Goal: Task Accomplishment & Management: Use online tool/utility

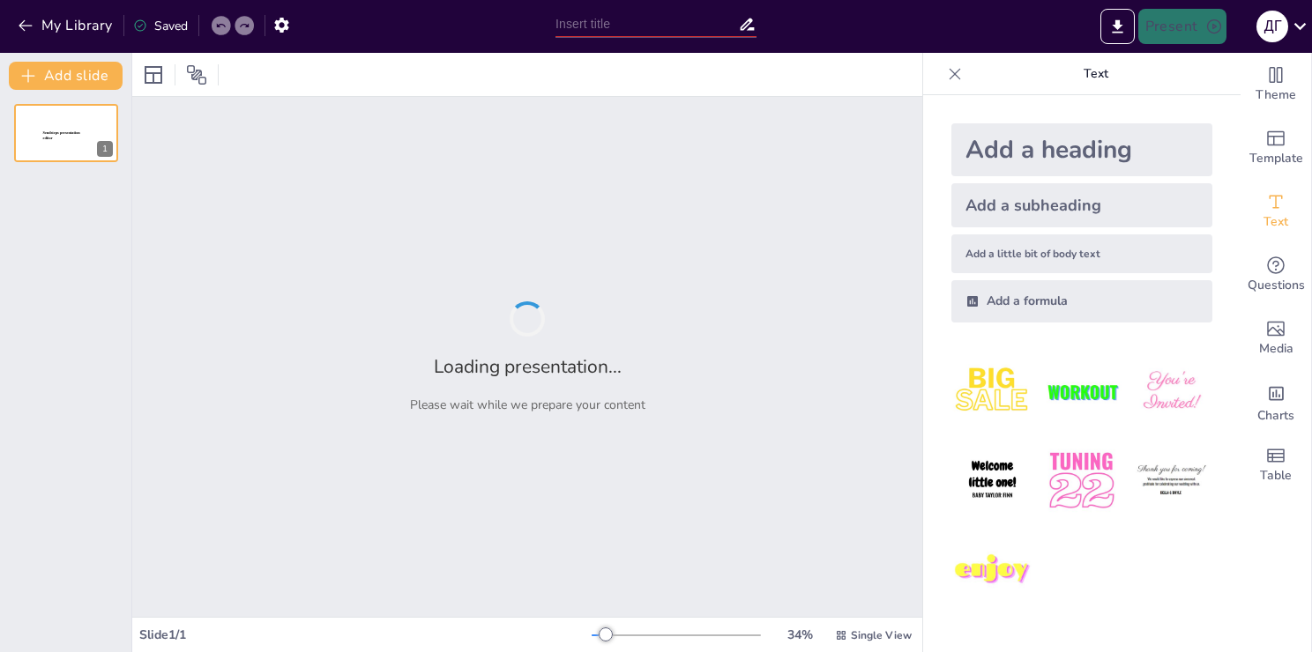
type input "Волшебные кисти слова: Сравнение, олицетворение и метафора в поэзии сказки"
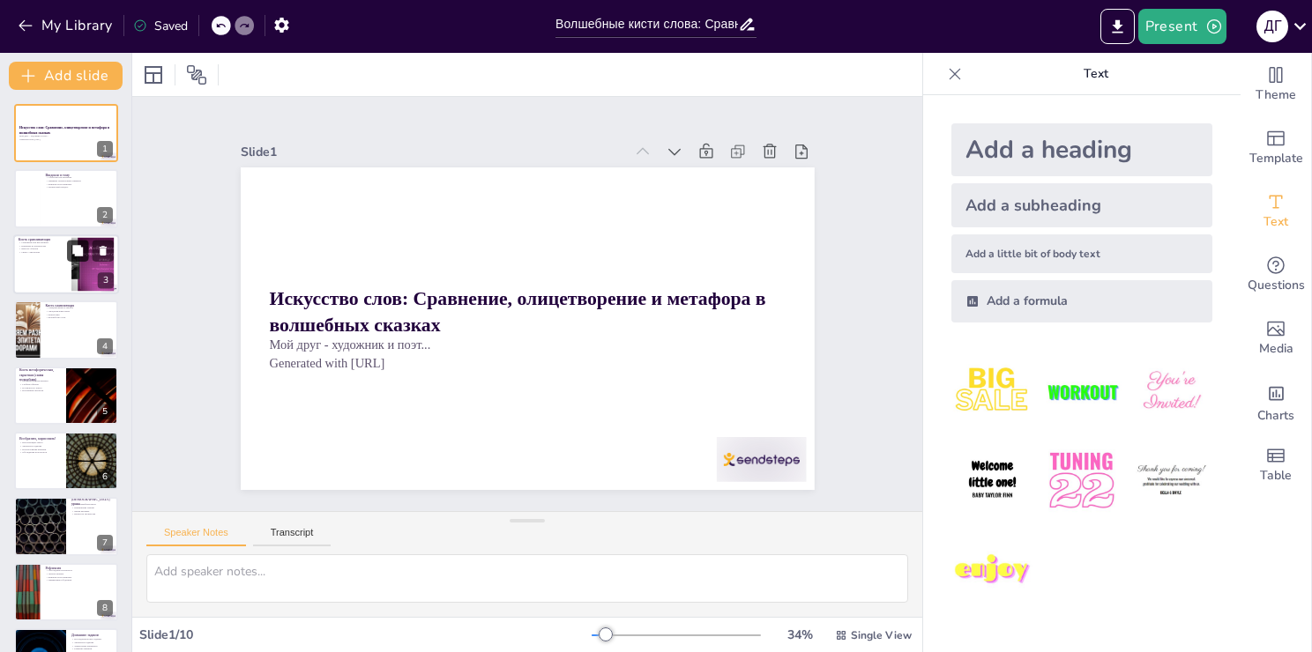
click at [81, 260] on button at bounding box center [77, 250] width 21 height 21
type textarea "Loremipsu — dol sitame consectetu, adipisc elitsedd eiusmodt incidid utlabore e…"
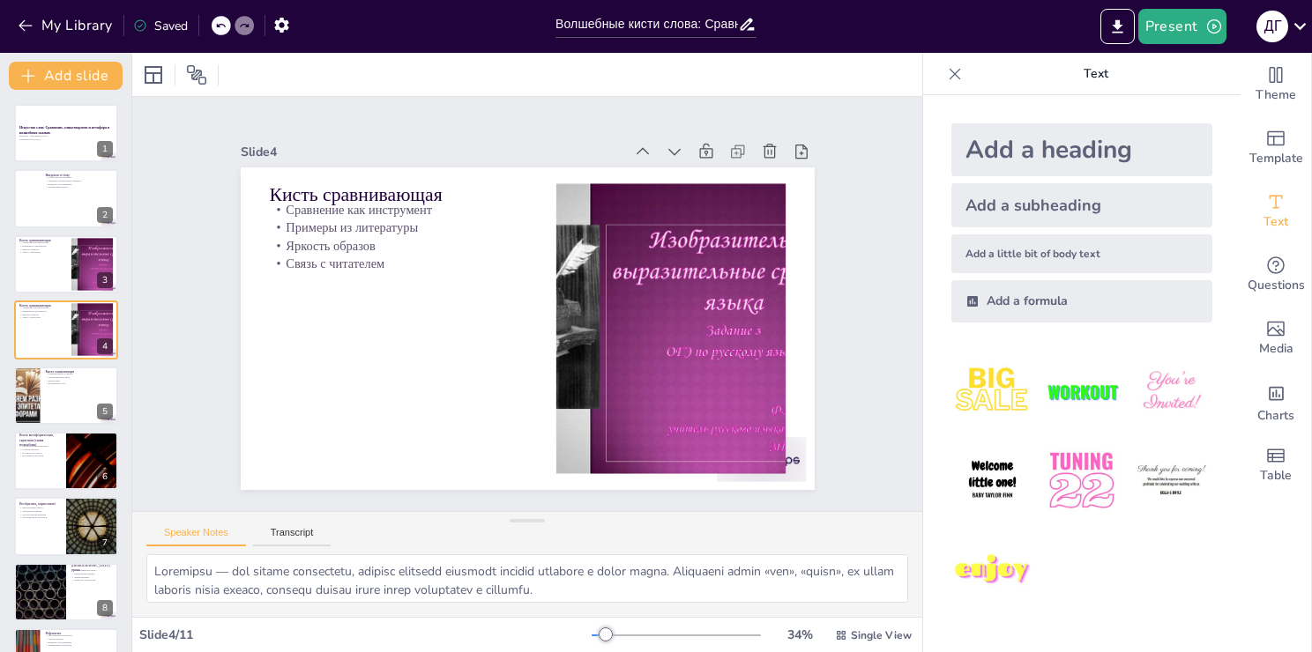
click at [1160, 397] on img at bounding box center [1171, 392] width 82 height 82
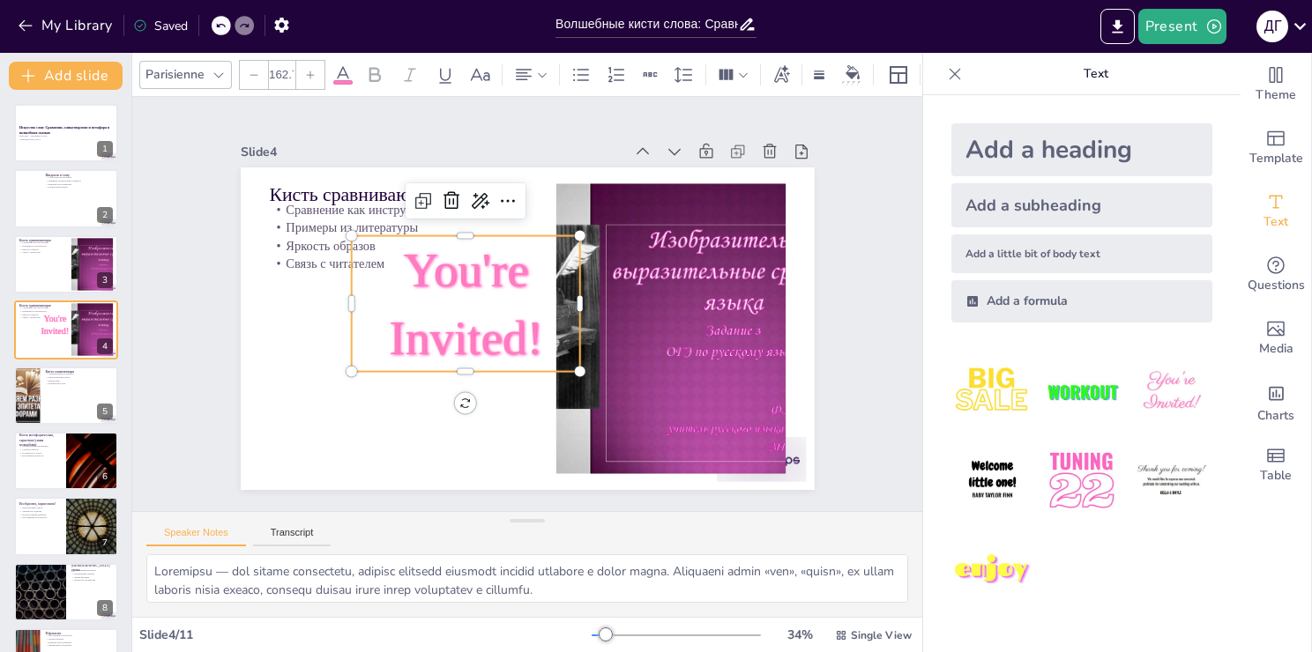
click at [1160, 397] on img at bounding box center [1171, 392] width 82 height 82
type input "162.7"
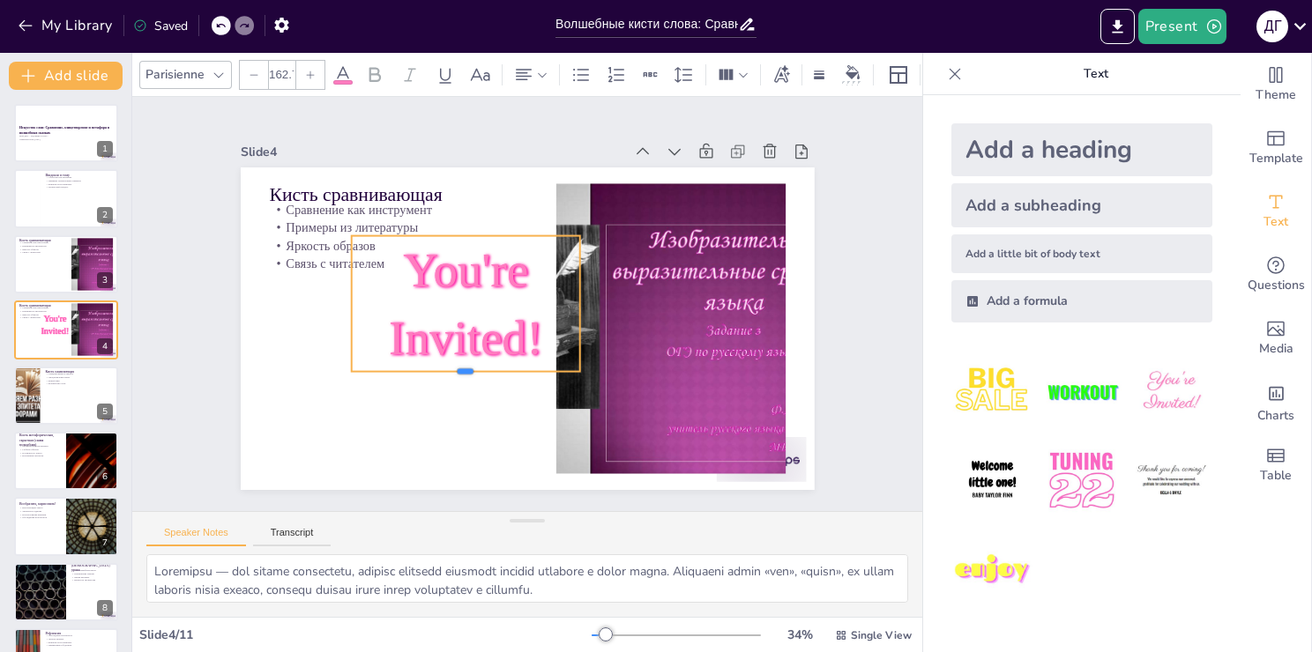
click at [479, 366] on div at bounding box center [437, 268] width 84 height 221
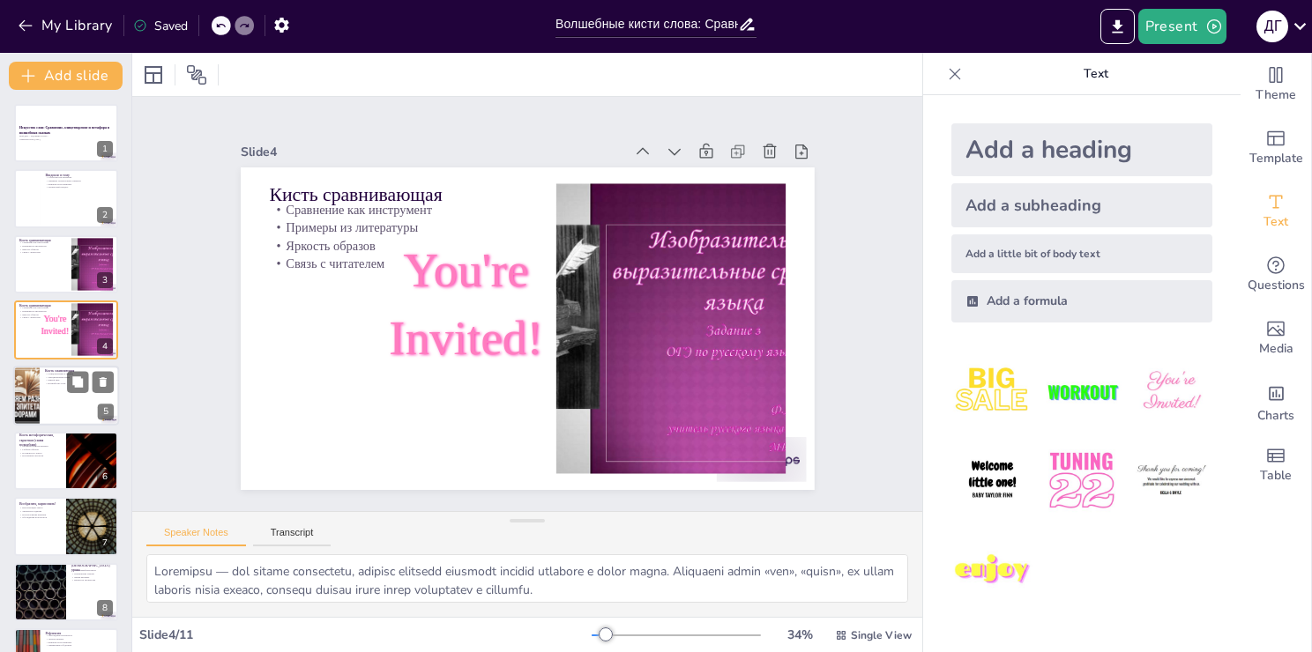
click at [42, 402] on div at bounding box center [66, 396] width 106 height 60
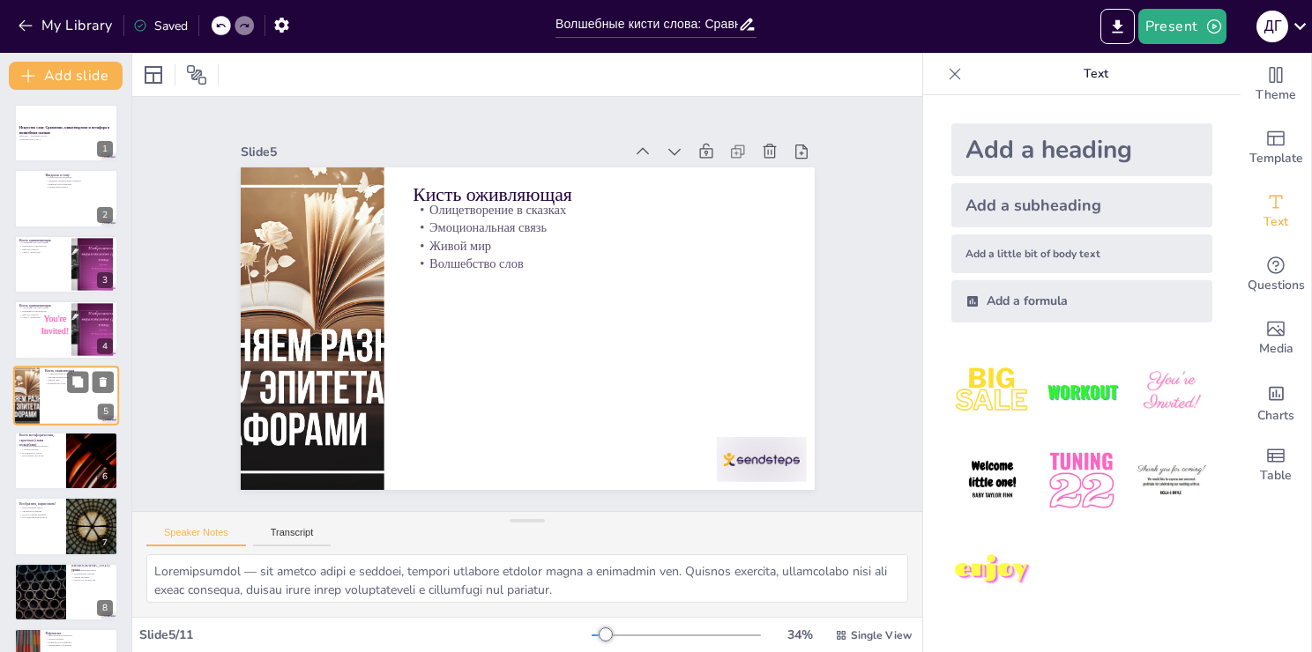
scroll to position [25, 0]
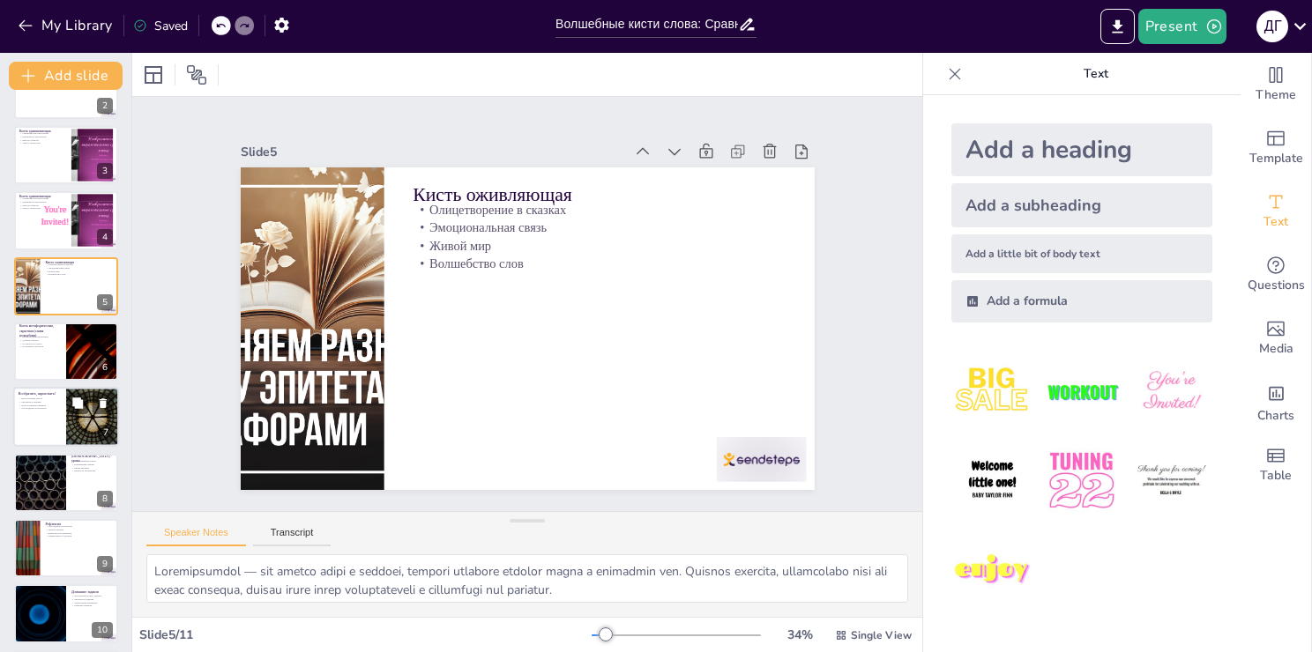
click at [44, 478] on div at bounding box center [41, 483] width 104 height 58
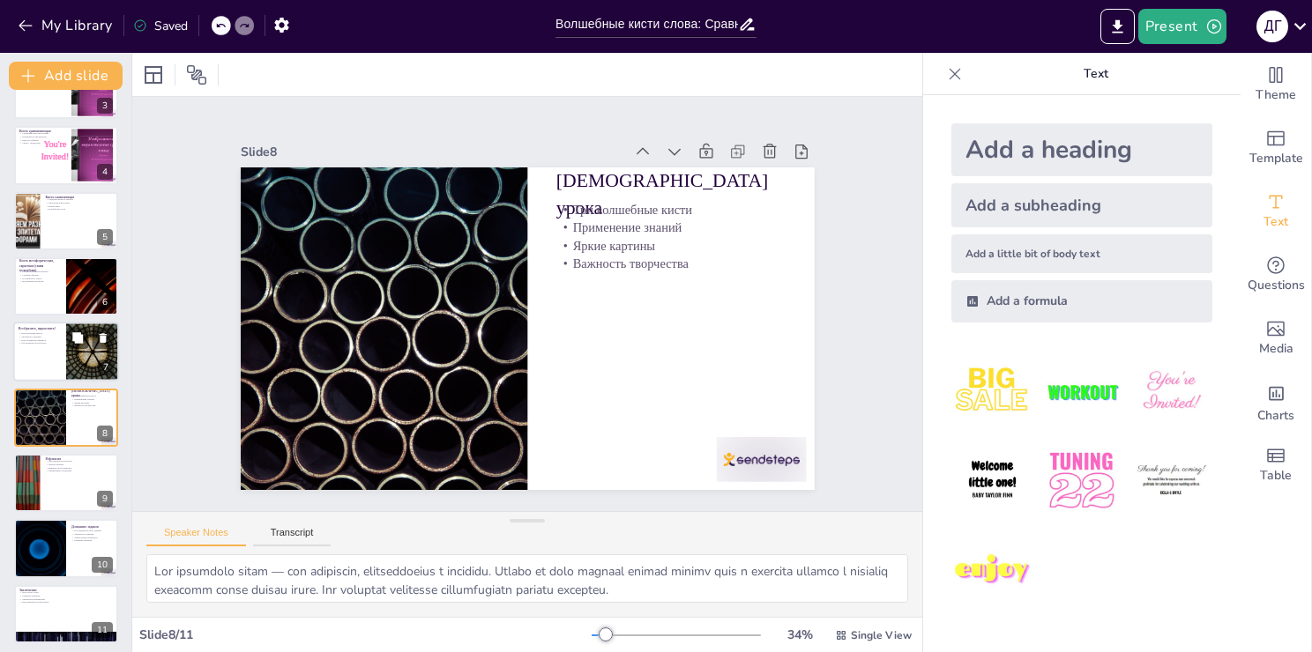
scroll to position [180, 0]
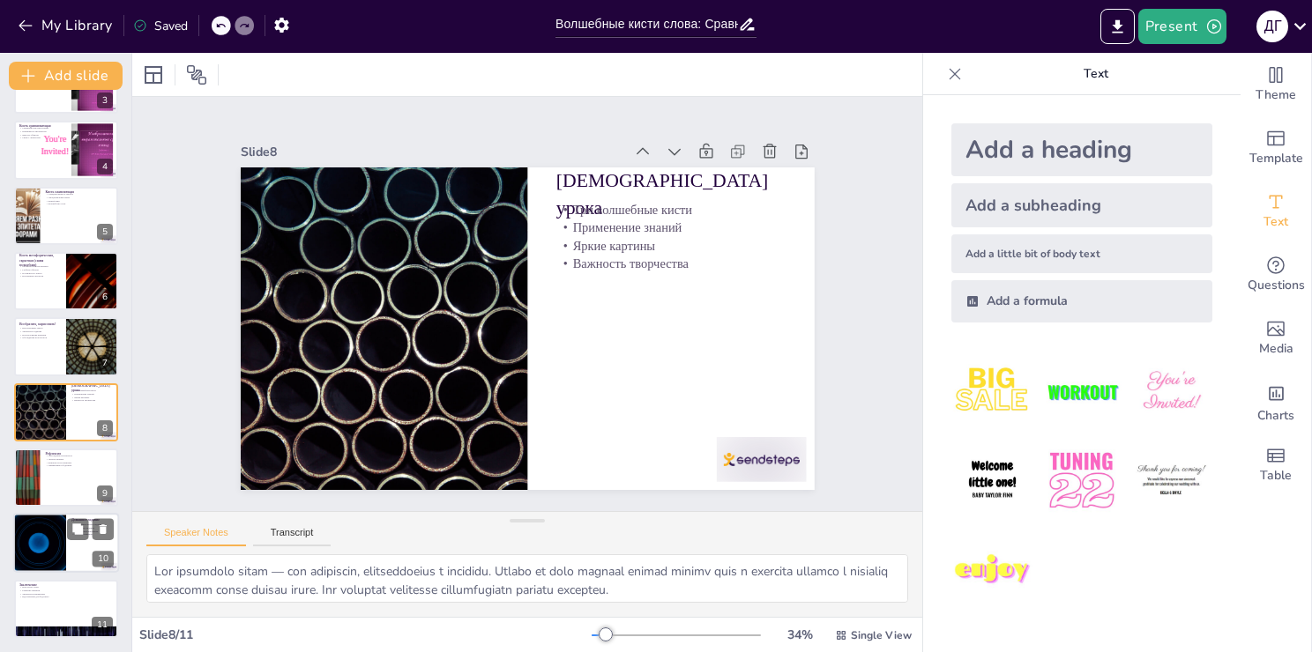
click at [42, 553] on div at bounding box center [40, 544] width 106 height 60
type textarea "Loremipsumdolorsi ametcon adipisci elitsedd eiusmodte incididunt utlabo et dolo…"
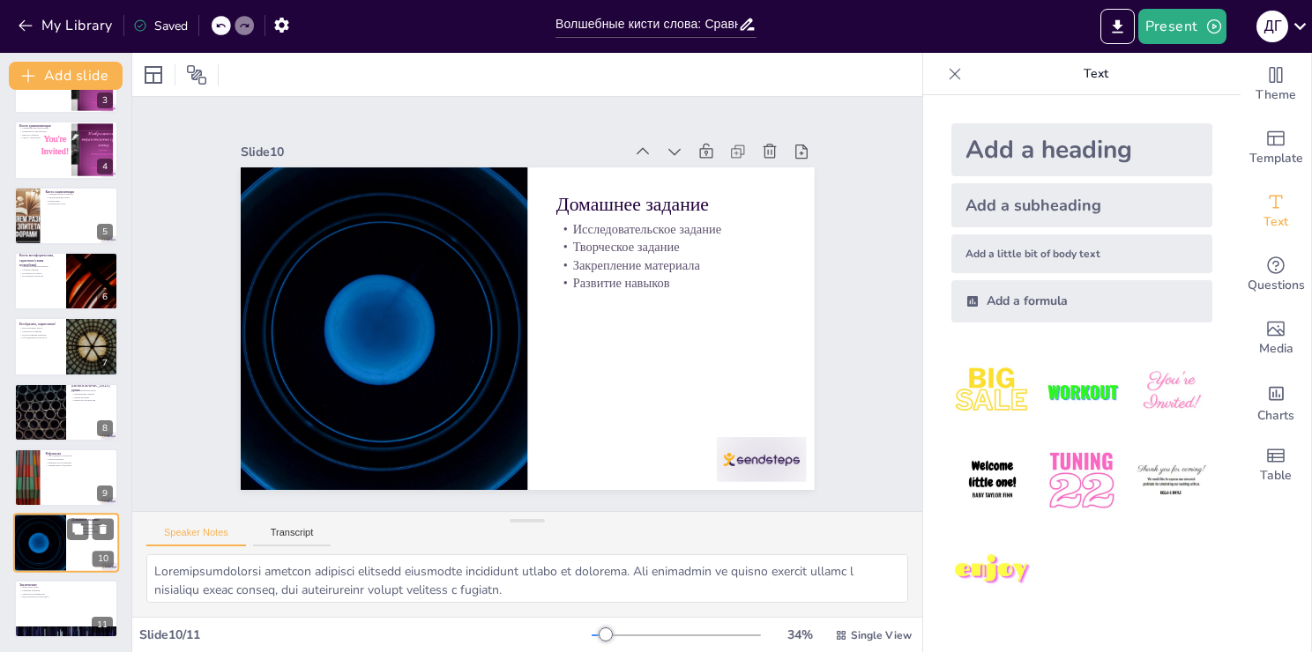
scroll to position [0, 0]
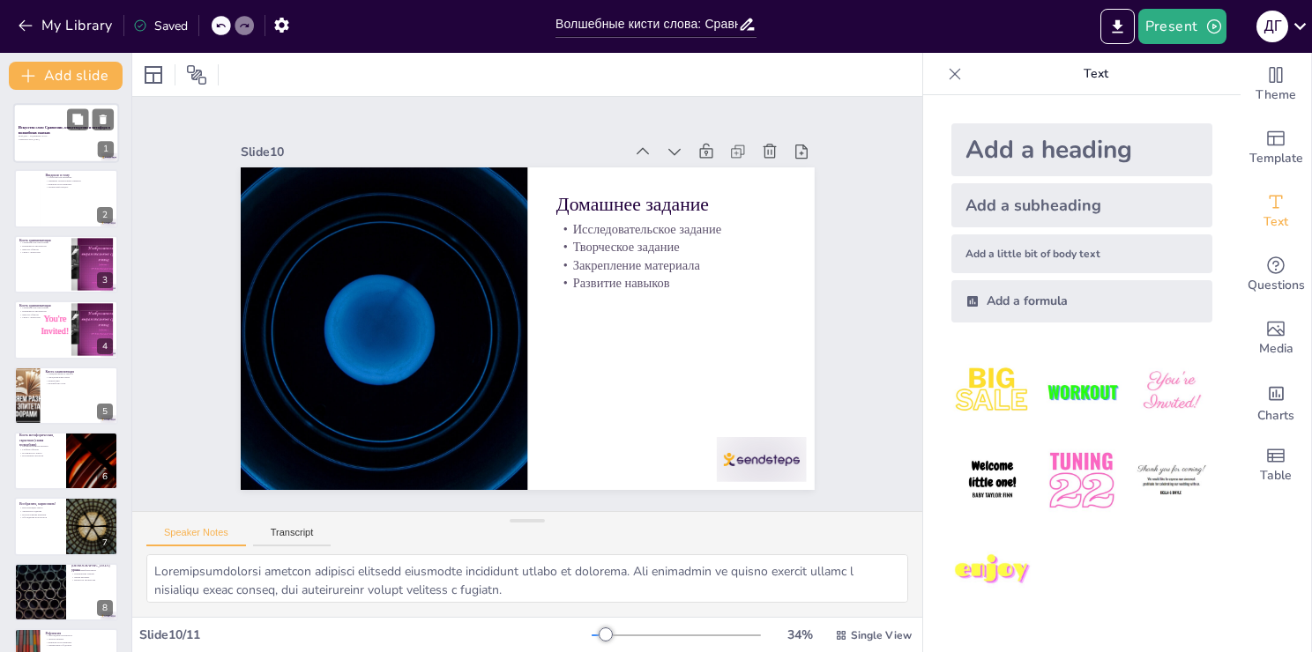
click at [65, 122] on div at bounding box center [66, 133] width 106 height 60
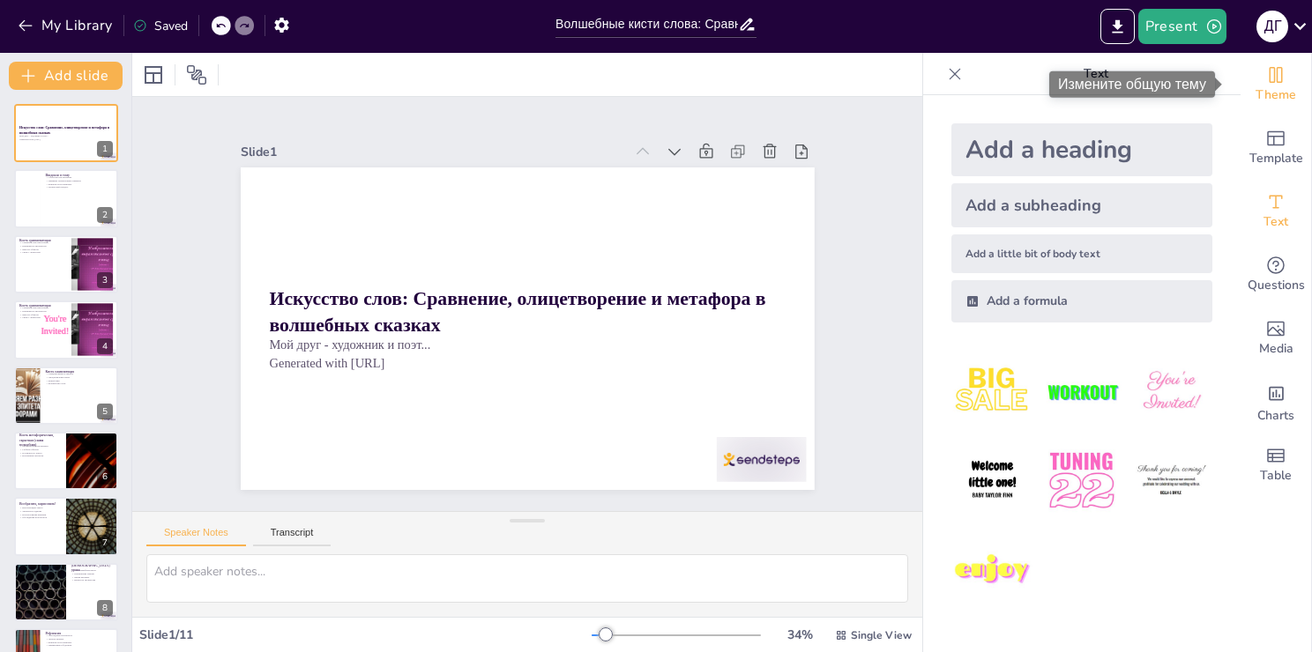
click at [1264, 100] on span "Theme" at bounding box center [1275, 95] width 41 height 19
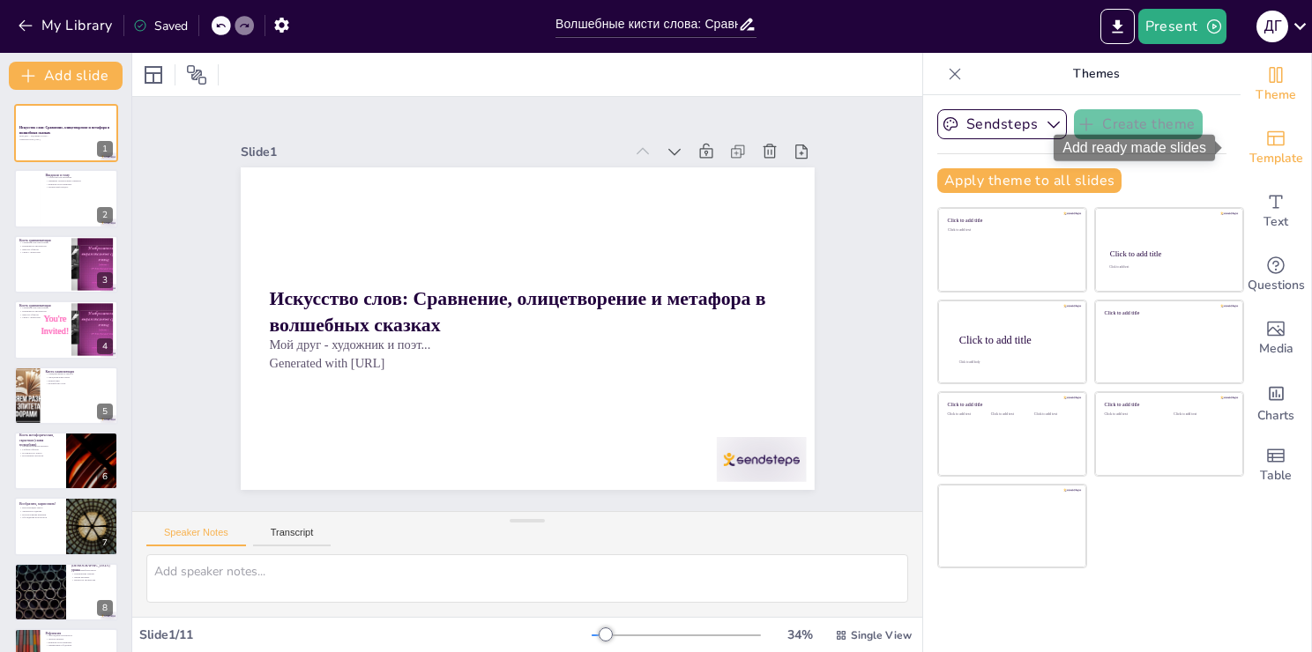
click at [1269, 144] on icon "Add ready made slides" at bounding box center [1275, 138] width 21 height 21
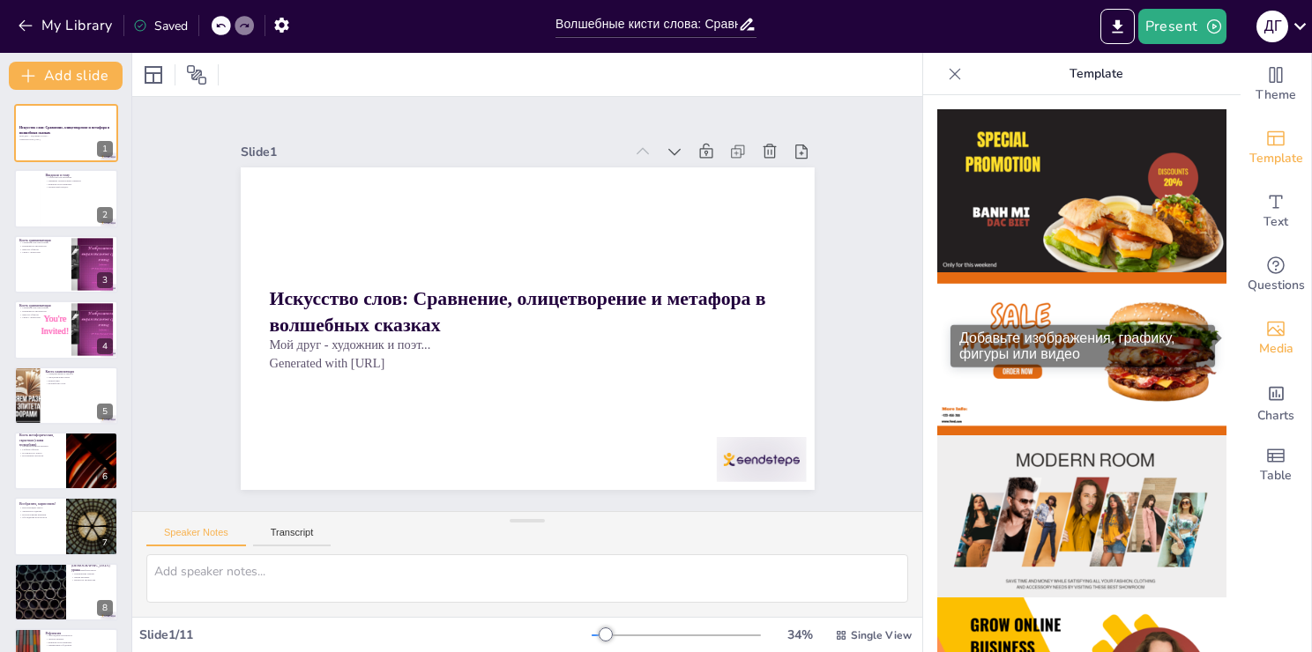
click at [1265, 332] on icon "Add images, graphics, shapes or video" at bounding box center [1275, 328] width 21 height 21
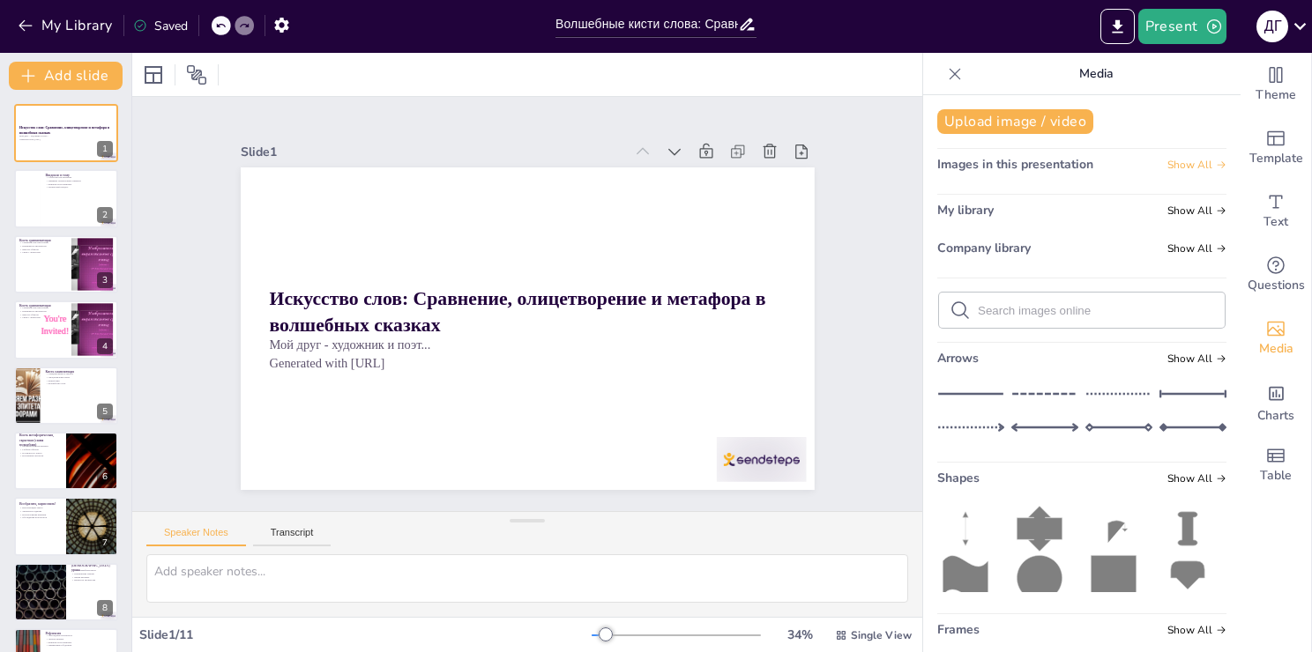
click at [1184, 161] on span "Show All" at bounding box center [1196, 165] width 59 height 12
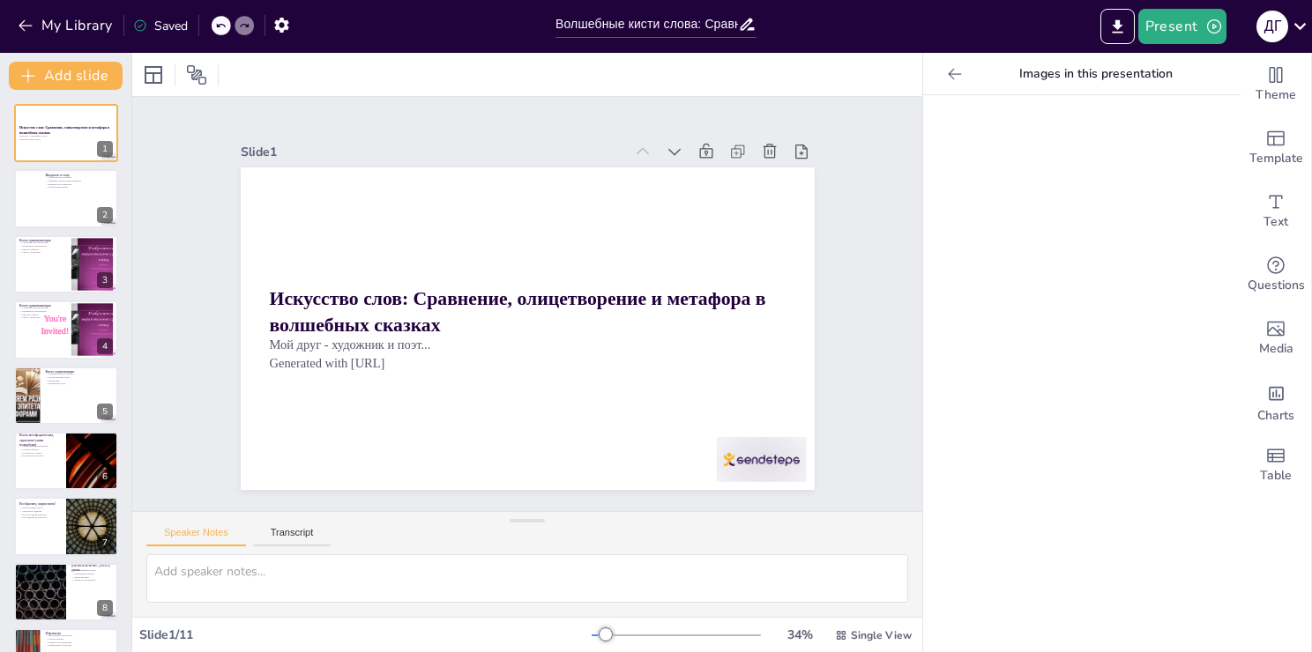
click at [946, 75] on icon at bounding box center [955, 74] width 18 height 18
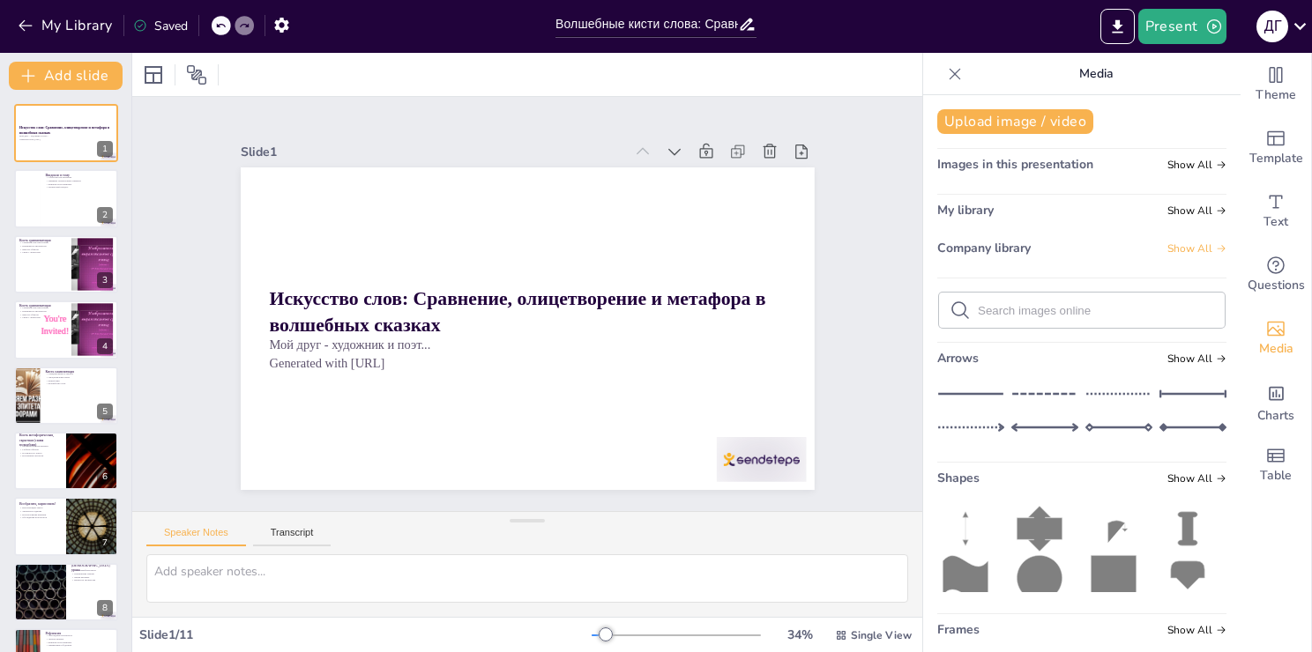
click at [1172, 248] on span "Show All" at bounding box center [1196, 248] width 59 height 12
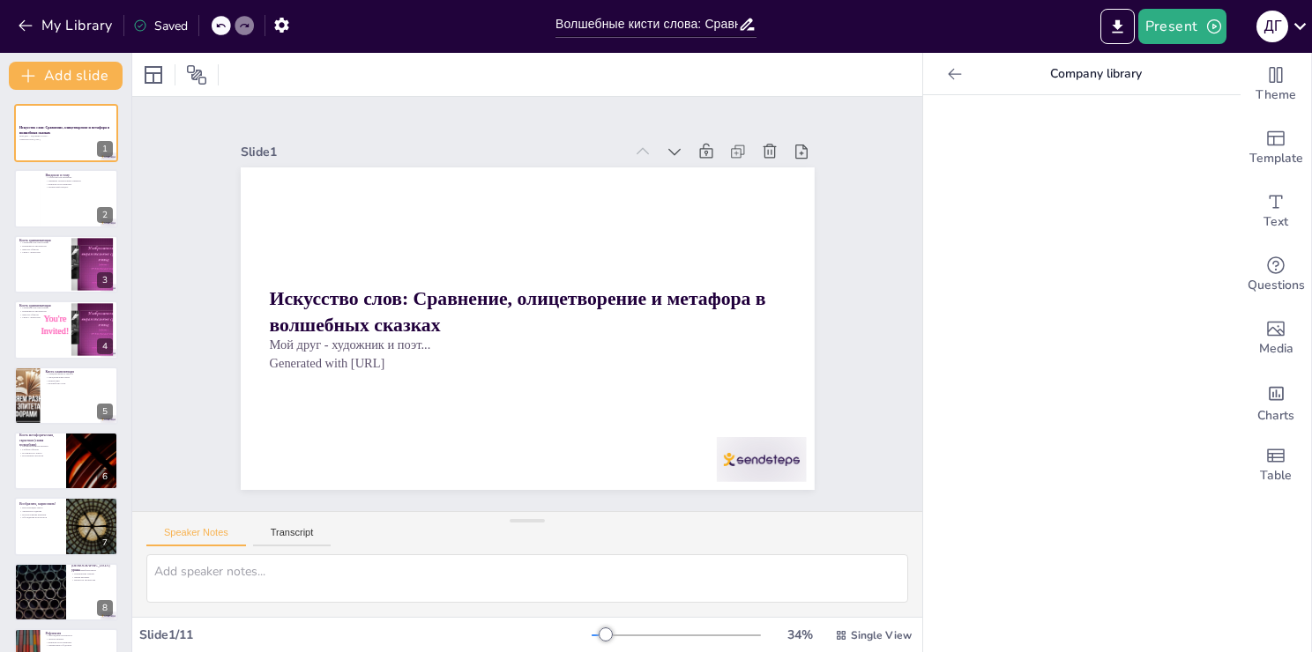
click at [946, 78] on icon at bounding box center [955, 74] width 18 height 18
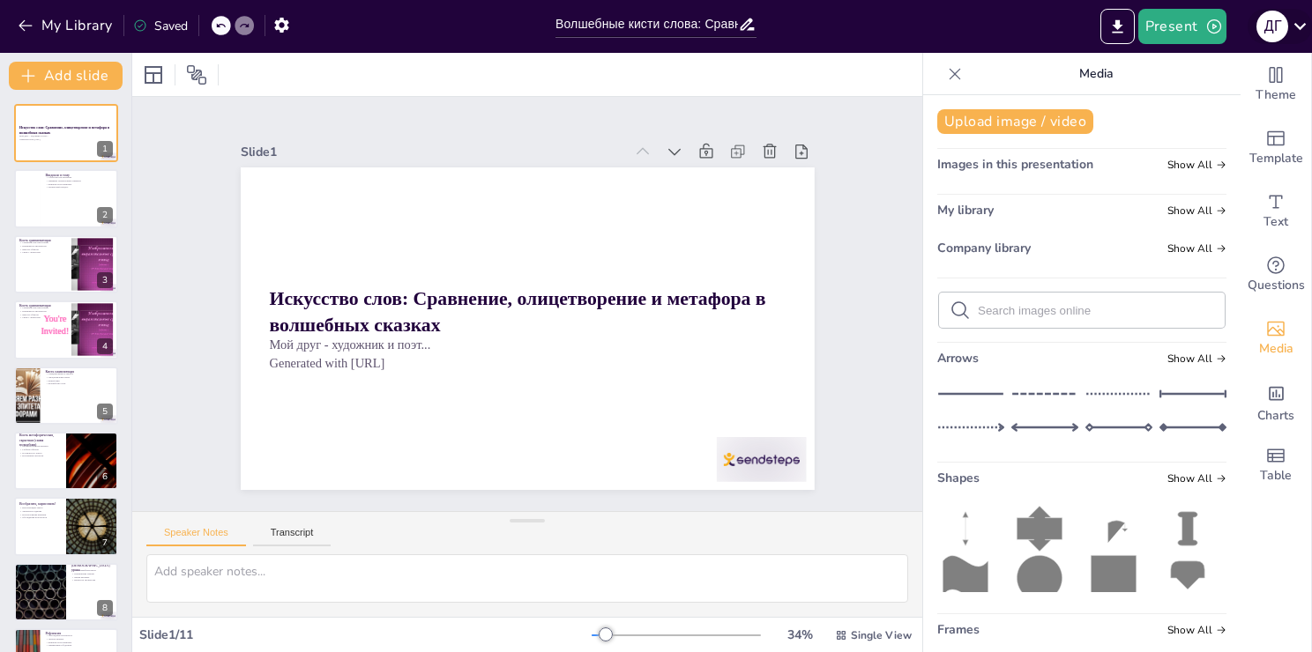
click at [1305, 21] on icon at bounding box center [1300, 26] width 24 height 24
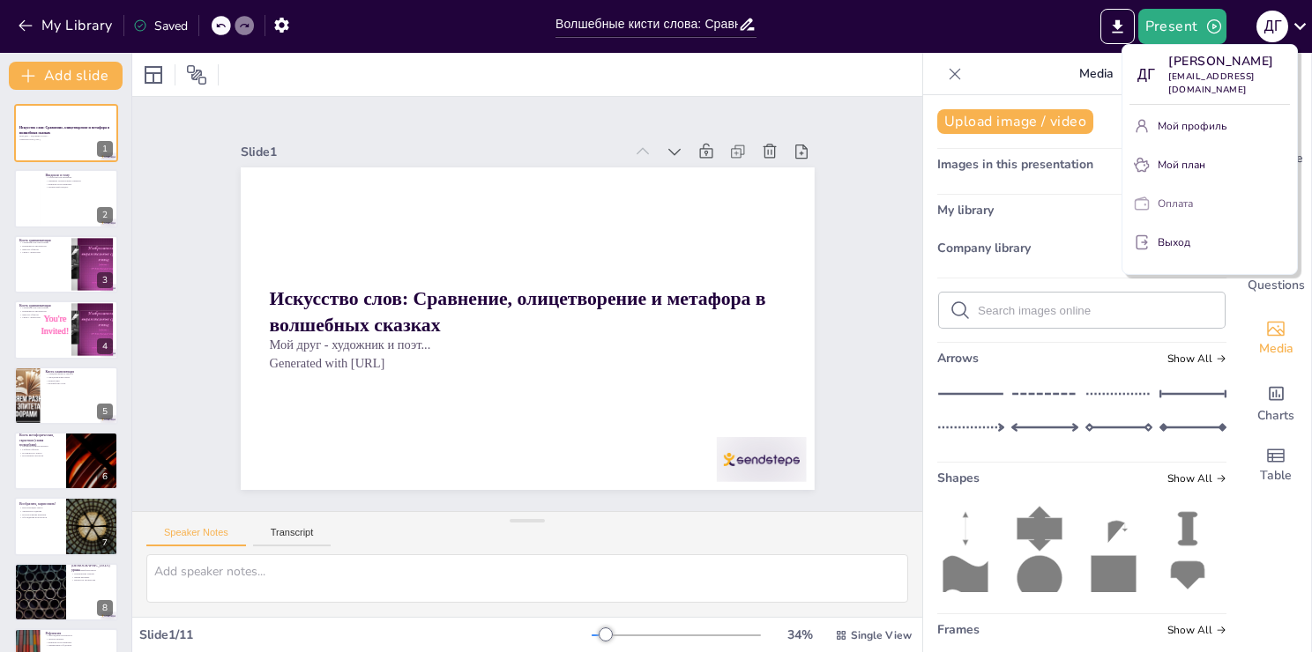
click at [1178, 196] on p "Оплата" at bounding box center [1174, 204] width 35 height 16
